Goal: Task Accomplishment & Management: Use online tool/utility

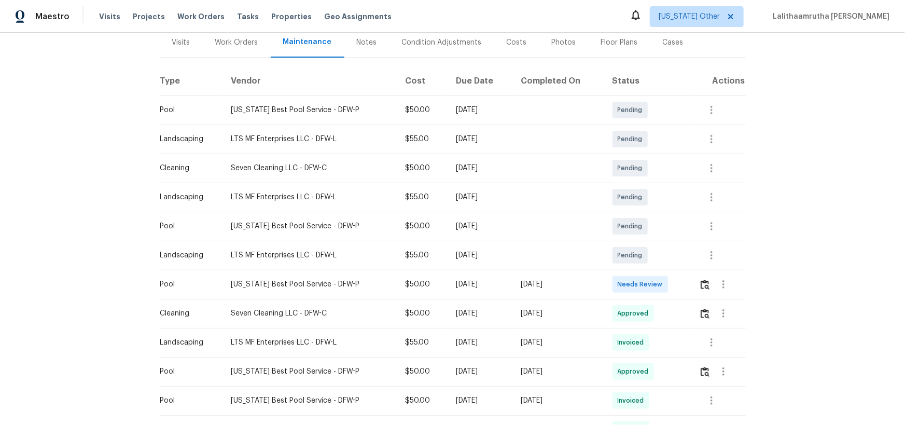
scroll to position [141, 0]
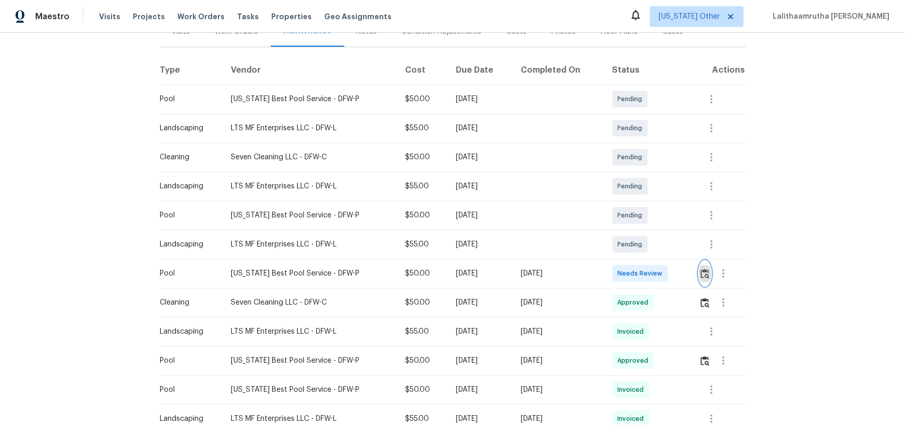
click at [643, 275] on img "button" at bounding box center [704, 274] width 9 height 10
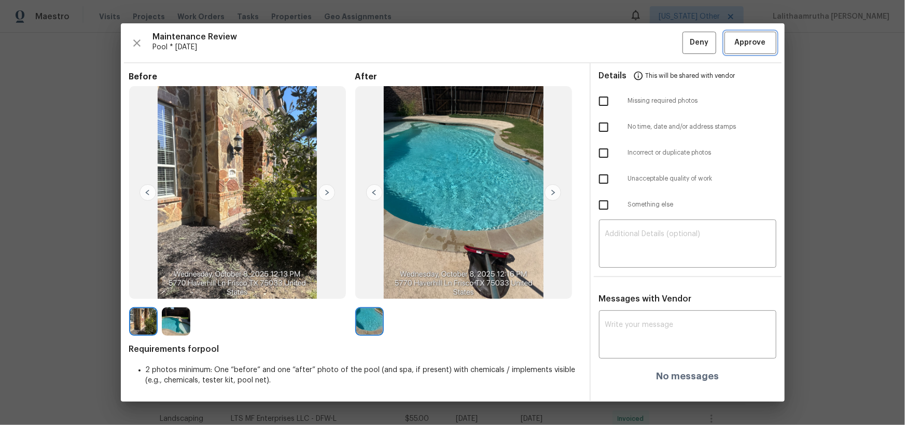
click at [643, 43] on span "Approve" at bounding box center [750, 42] width 31 height 13
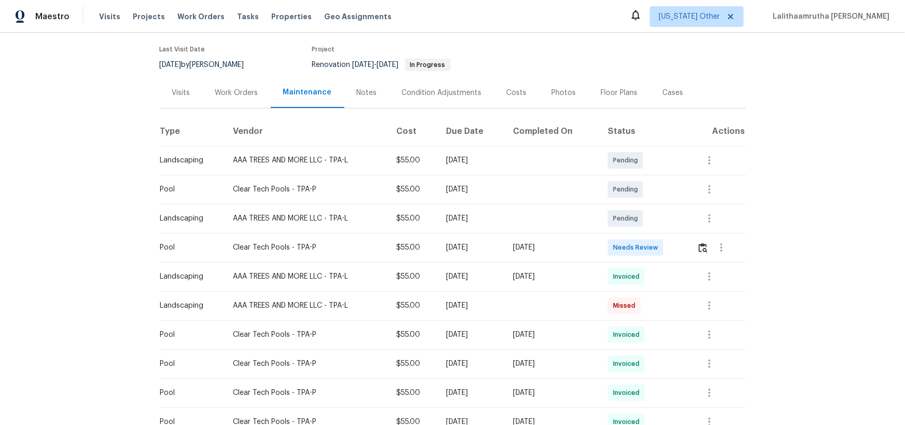
scroll to position [94, 0]
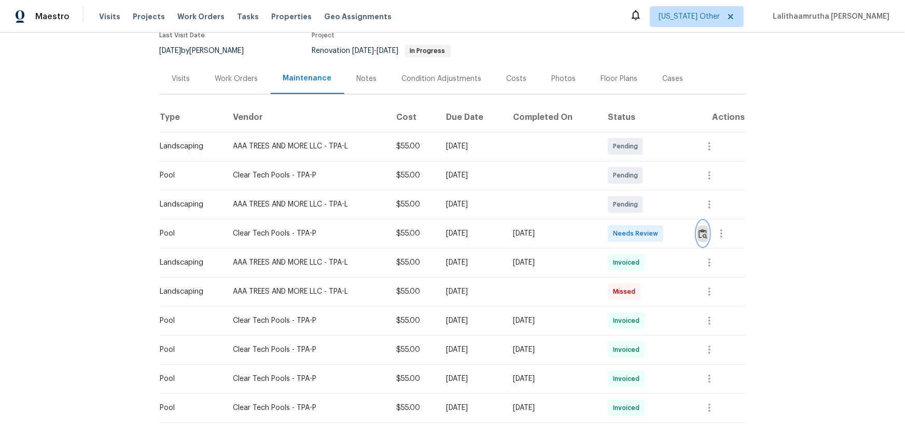
click at [643, 232] on img "button" at bounding box center [702, 234] width 9 height 10
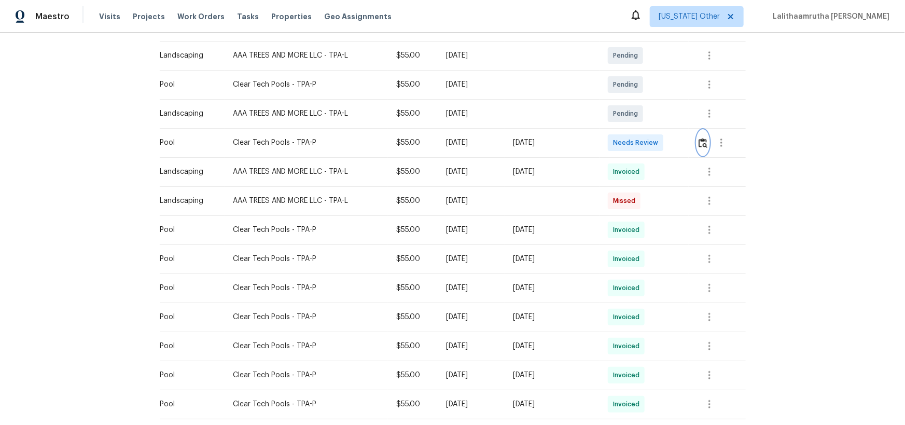
scroll to position [188, 0]
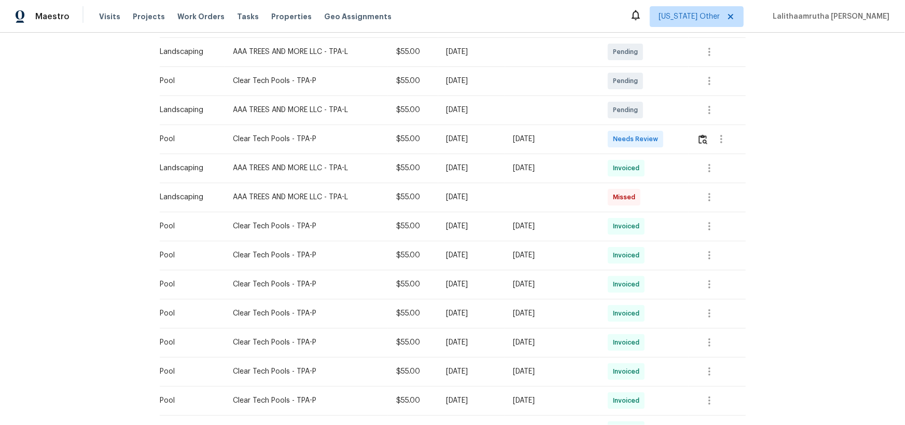
click at [643, 133] on td at bounding box center [716, 138] width 57 height 29
click at [643, 144] on button "button" at bounding box center [703, 138] width 12 height 25
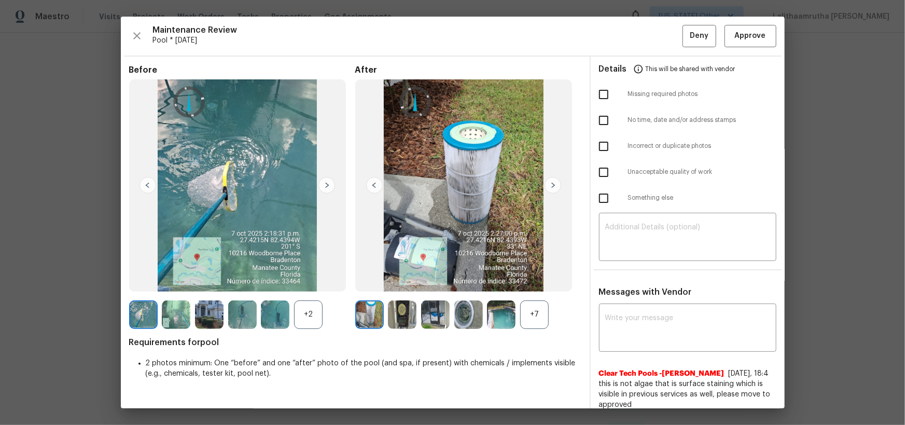
click at [503, 277] on img at bounding box center [501, 314] width 29 height 29
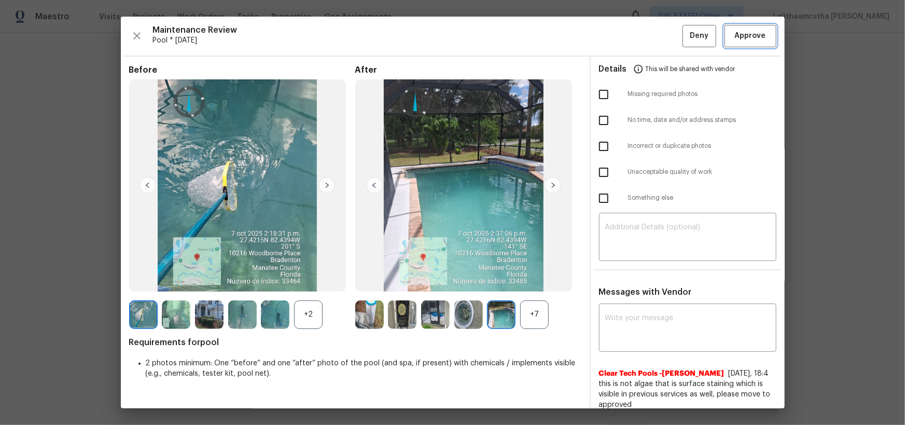
click at [643, 33] on span "Approve" at bounding box center [750, 36] width 31 height 13
